Goal: Task Accomplishment & Management: Complete application form

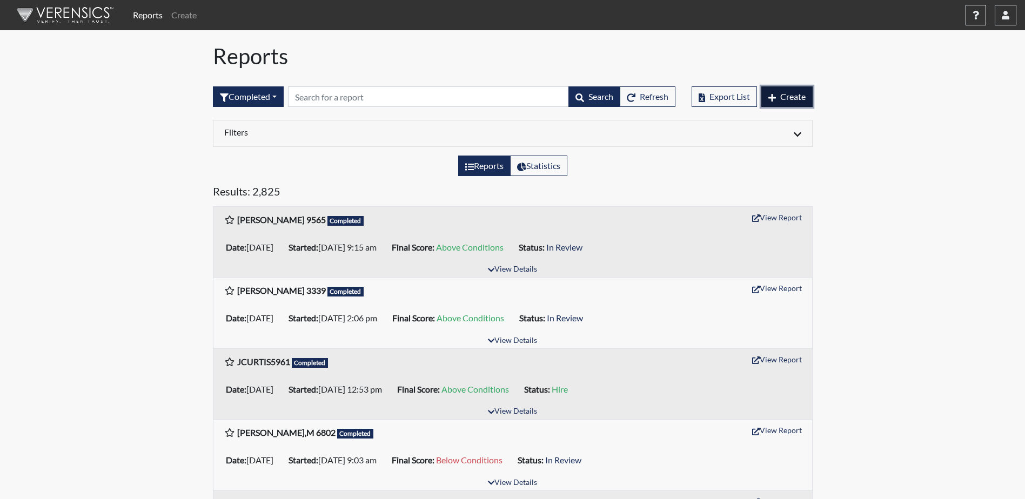
click at [792, 100] on span "Create" at bounding box center [792, 96] width 25 height 10
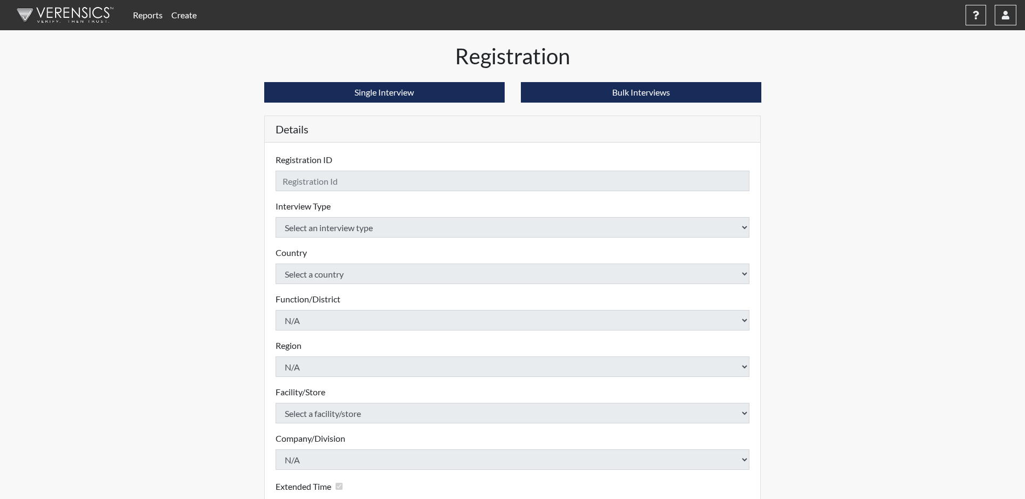
checkbox input "true"
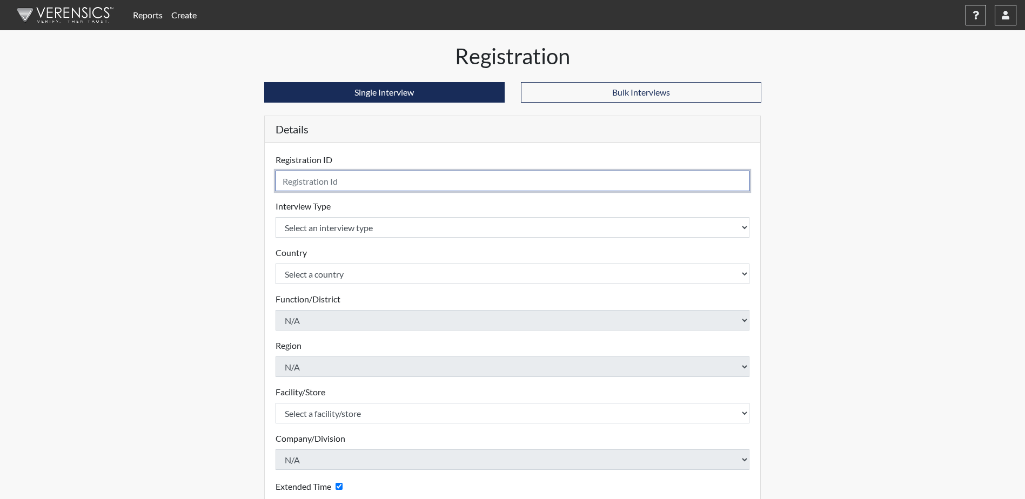
click at [338, 183] on input "text" at bounding box center [512, 181] width 474 height 21
type input "BCornett"
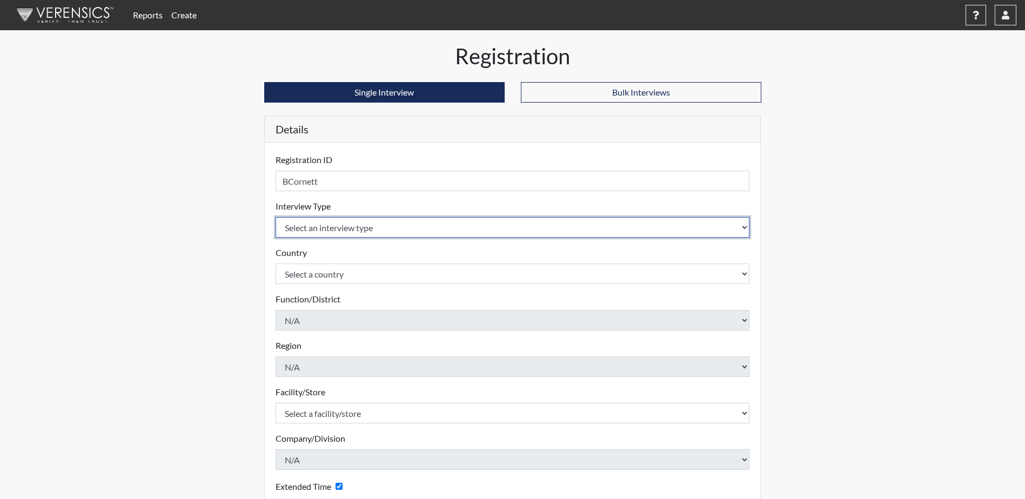
click at [341, 231] on select "Select an interview type Corrections Pre-Employment" at bounding box center [512, 227] width 474 height 21
select select "ff733e93-e1bf-11ea-9c9f-0eff0cf7eb8f"
click at [275, 217] on select "Select an interview type Corrections Pre-Employment" at bounding box center [512, 227] width 474 height 21
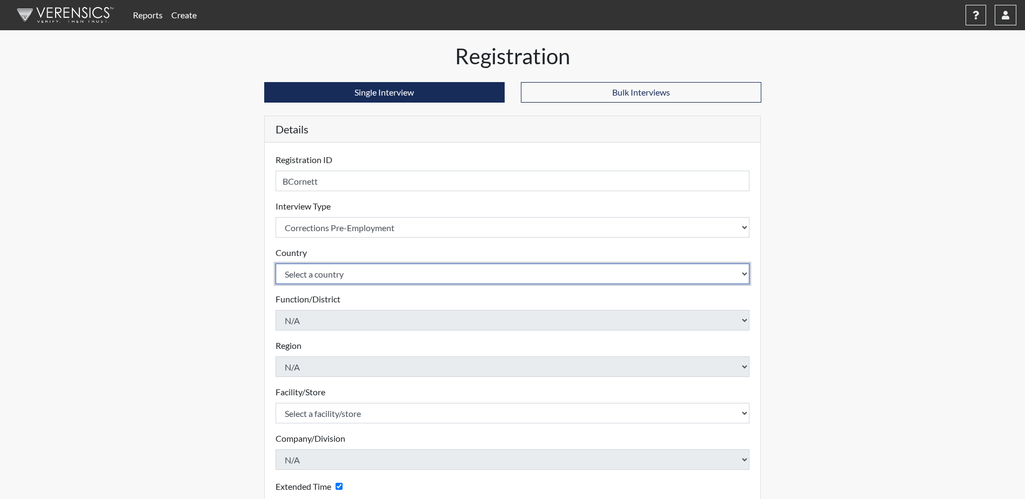
click at [339, 278] on select "Select a country [GEOGRAPHIC_DATA] [GEOGRAPHIC_DATA]" at bounding box center [512, 274] width 474 height 21
select select "united-states-of-[GEOGRAPHIC_DATA]"
click at [275, 264] on select "Select a country [GEOGRAPHIC_DATA] [GEOGRAPHIC_DATA]" at bounding box center [512, 274] width 474 height 21
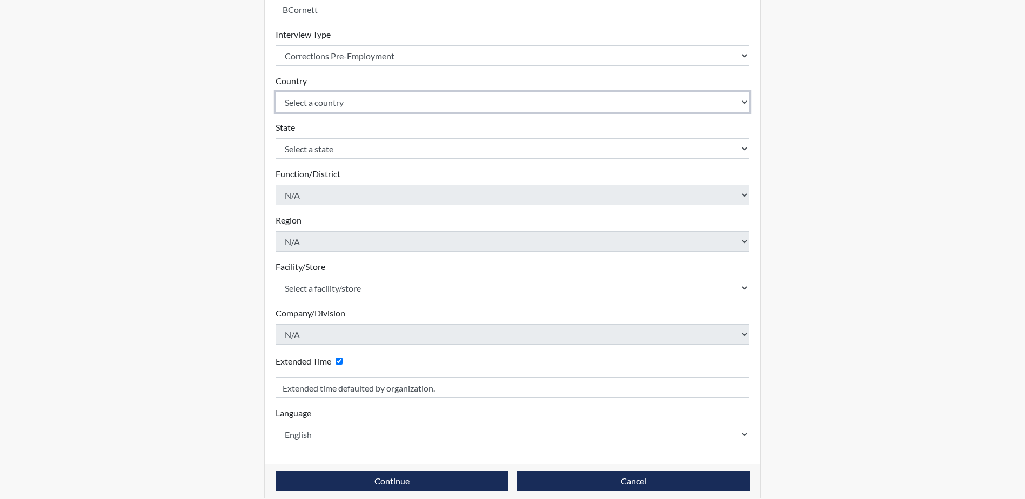
scroll to position [184, 0]
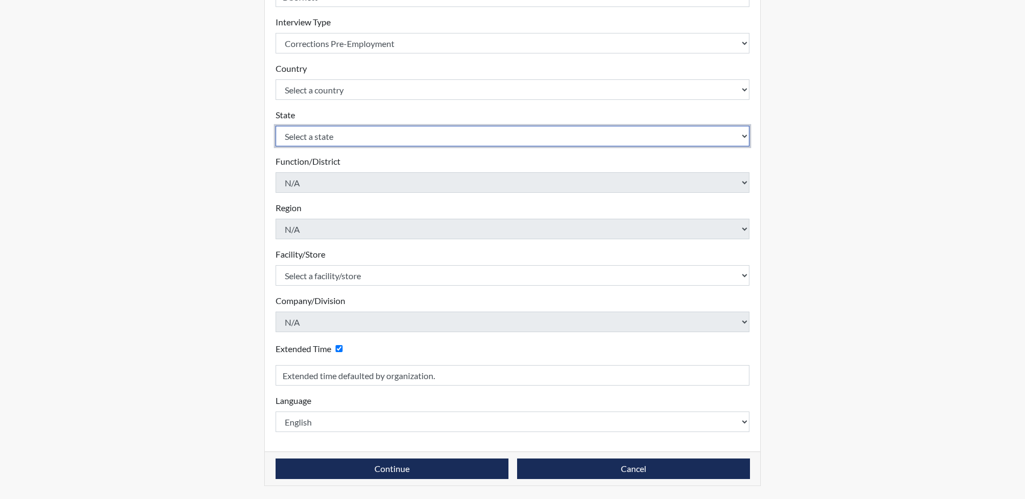
click at [314, 133] on select "Select a state [US_STATE] [US_STATE] [US_STATE] [US_STATE] [US_STATE] [US_STATE…" at bounding box center [512, 136] width 474 height 21
select select "SC"
click at [275, 126] on select "Select a state [US_STATE] [US_STATE] [US_STATE] [US_STATE] [US_STATE] [US_STATE…" at bounding box center [512, 136] width 474 height 21
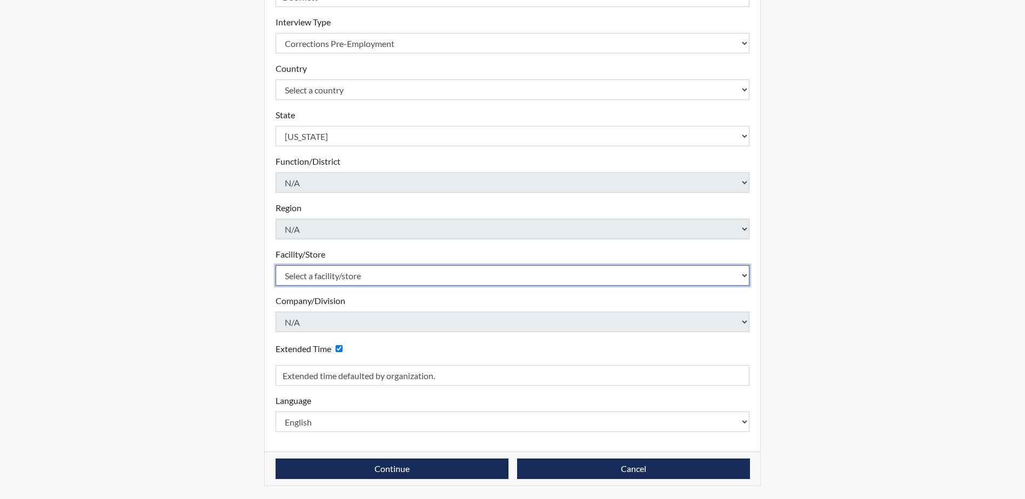
click at [360, 279] on select "Select a facility/store [GEOGRAPHIC_DATA] CI Broad River CI [PERSON_NAME] CI Di…" at bounding box center [512, 275] width 474 height 21
select select "0fbf9ed8-e25b-4d33-946b-a823e2cde76c"
click at [275, 265] on select "Select a facility/store [GEOGRAPHIC_DATA] CI Broad River CI [PERSON_NAME] CI Di…" at bounding box center [512, 275] width 474 height 21
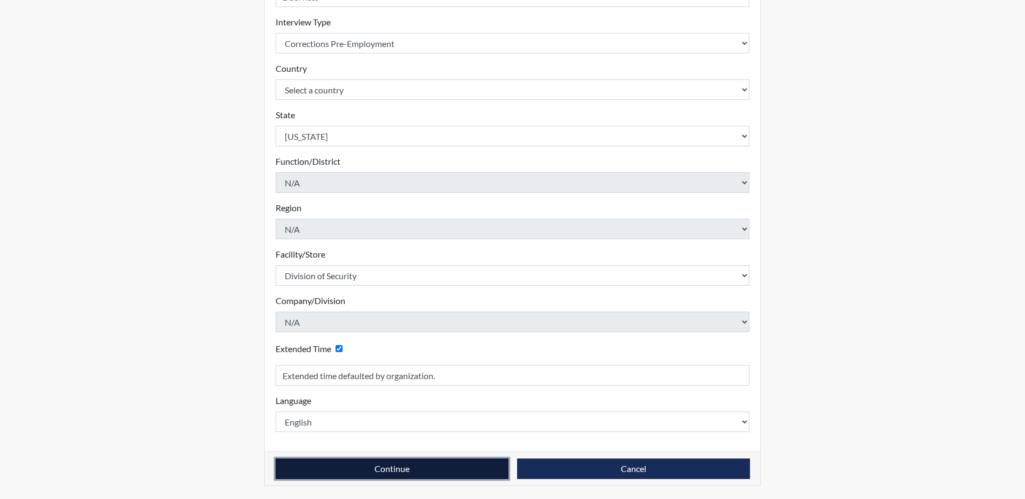
click at [368, 470] on button "Continue" at bounding box center [391, 469] width 233 height 21
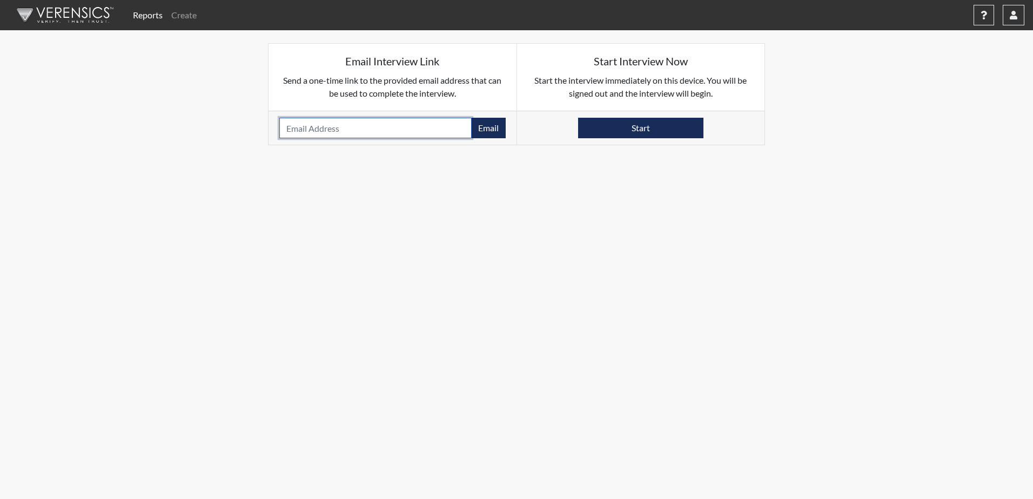
click at [398, 130] on input "email" at bounding box center [375, 128] width 192 height 21
type input "[EMAIL_ADDRESS][DOMAIN_NAME]"
click at [481, 128] on button "Email" at bounding box center [488, 128] width 35 height 21
